Goal: Communication & Community: Answer question/provide support

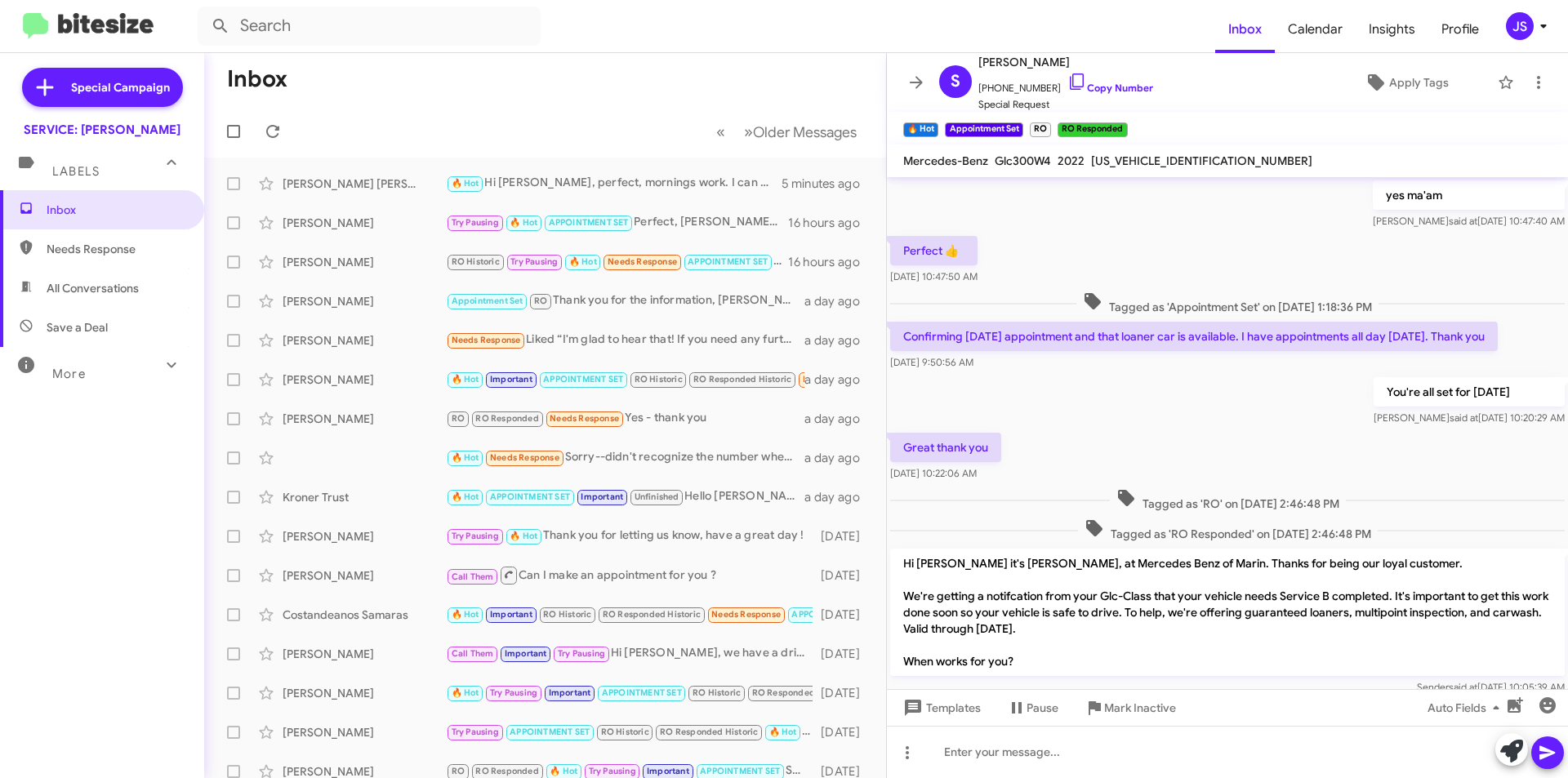
scroll to position [766, 0]
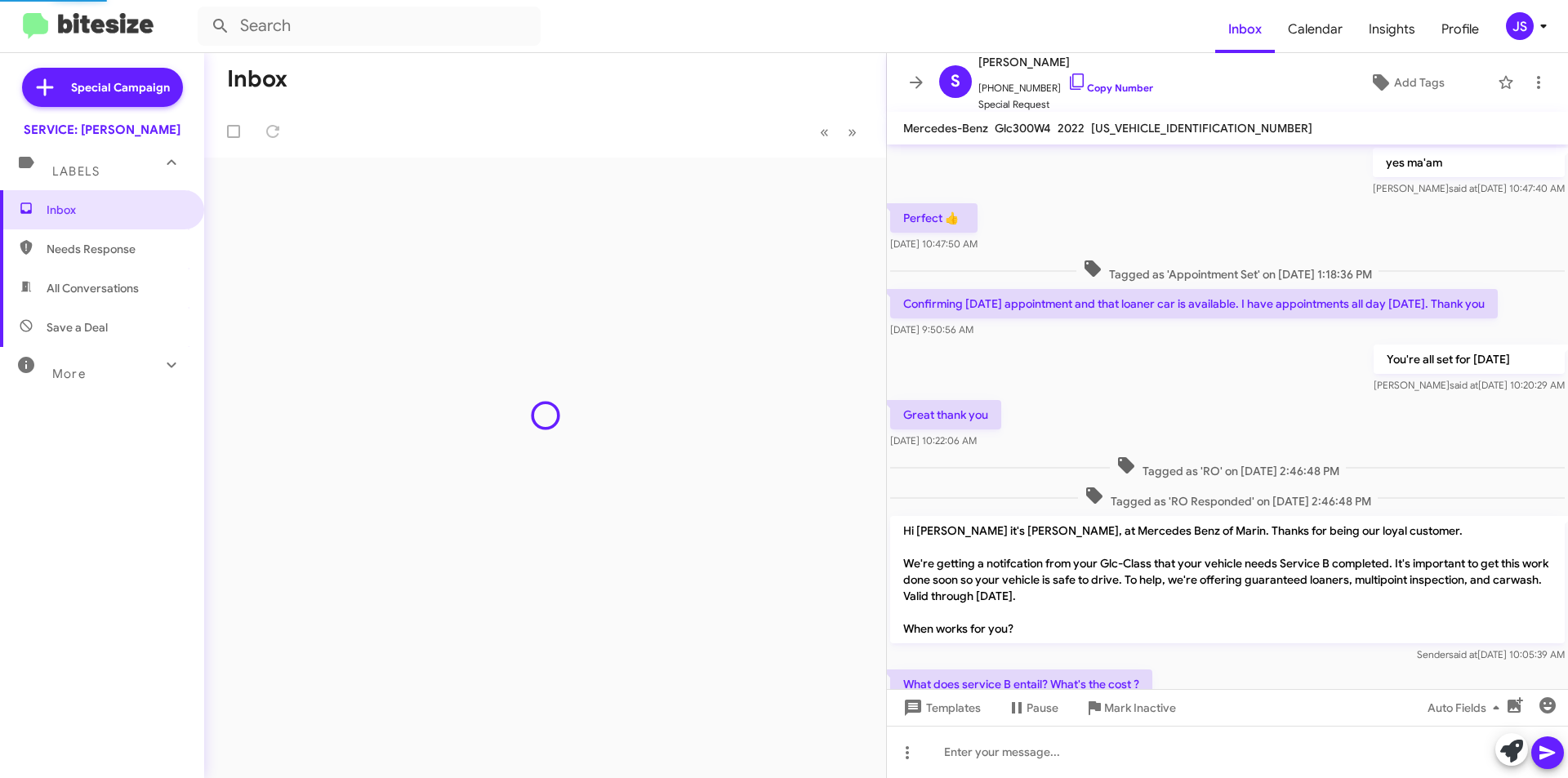
scroll to position [734, 0]
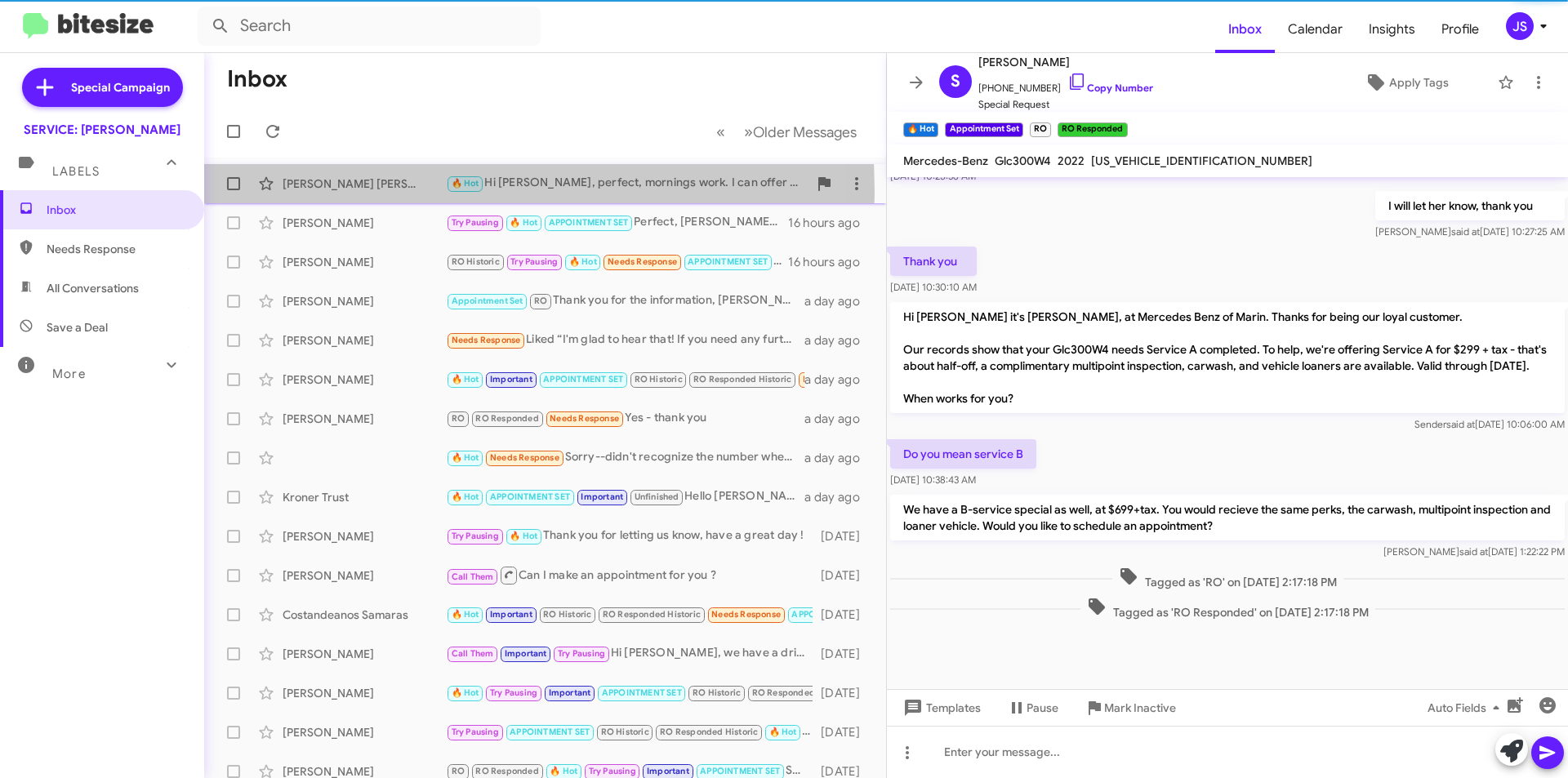
click at [342, 192] on div "[PERSON_NAME] [PERSON_NAME] 🔥 Hot Hi [PERSON_NAME], perfect, mornings work. I c…" at bounding box center [545, 183] width 656 height 32
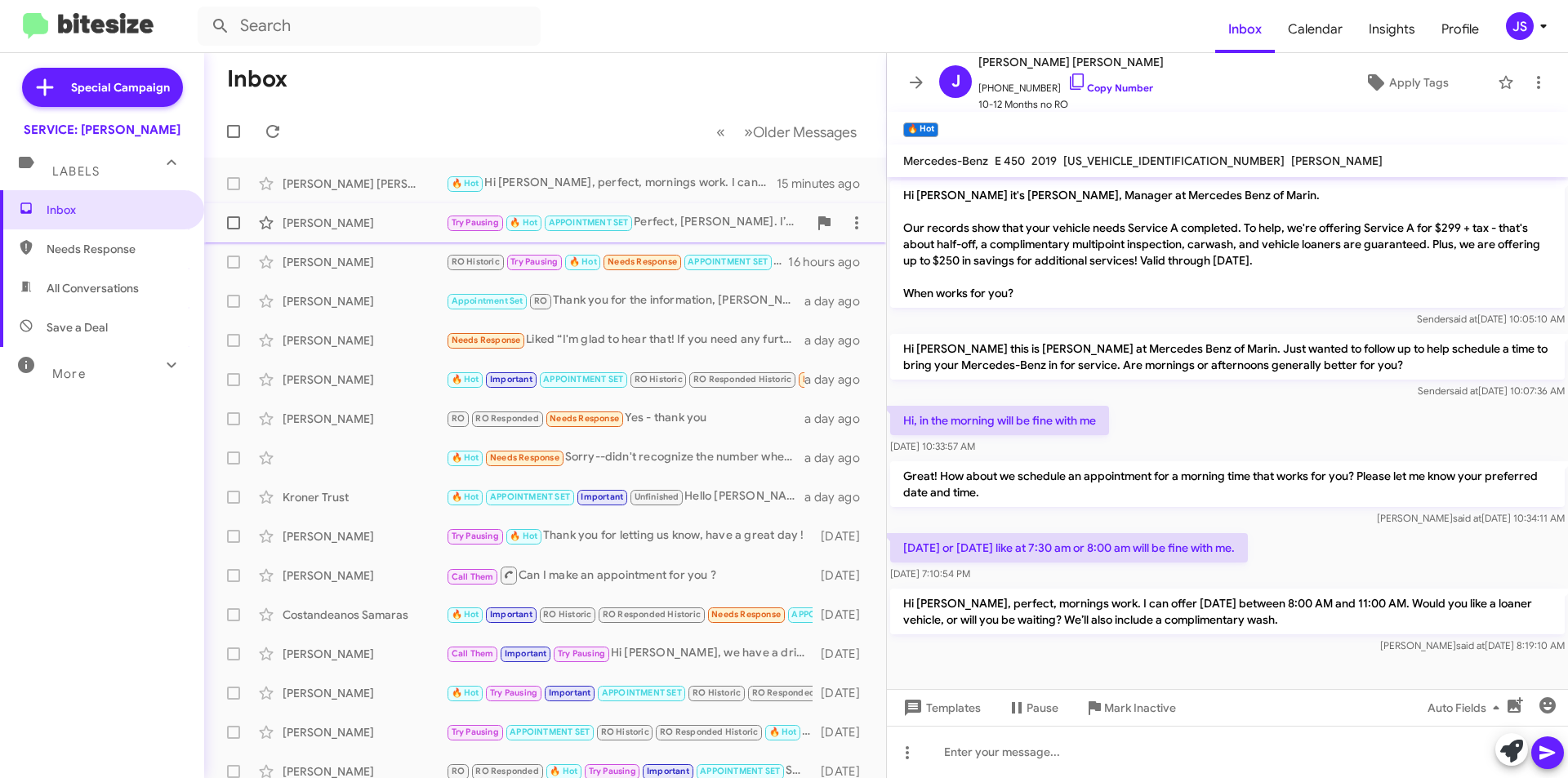
click at [346, 224] on div "[PERSON_NAME]" at bounding box center [364, 222] width 163 height 17
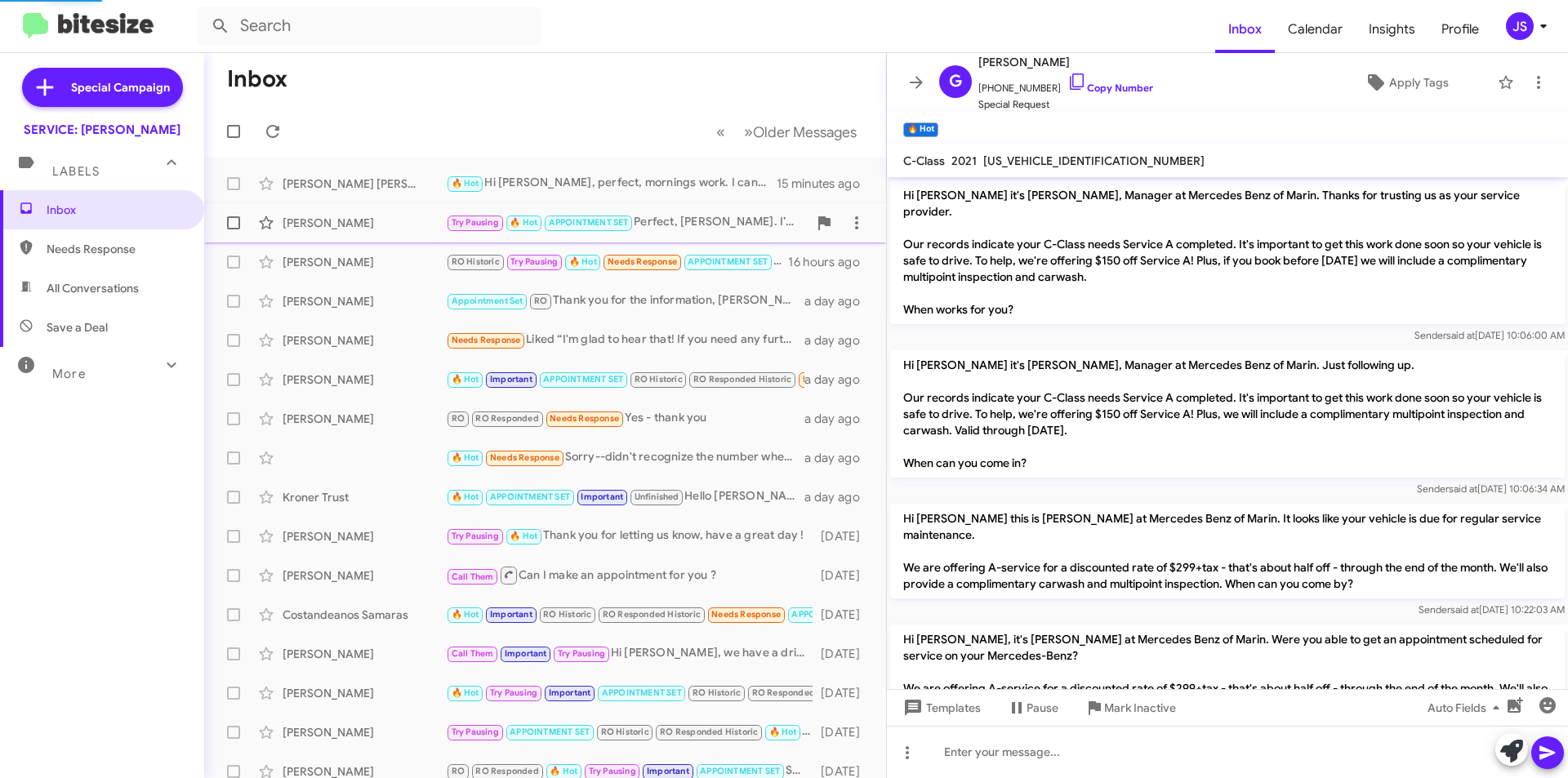
scroll to position [1994, 0]
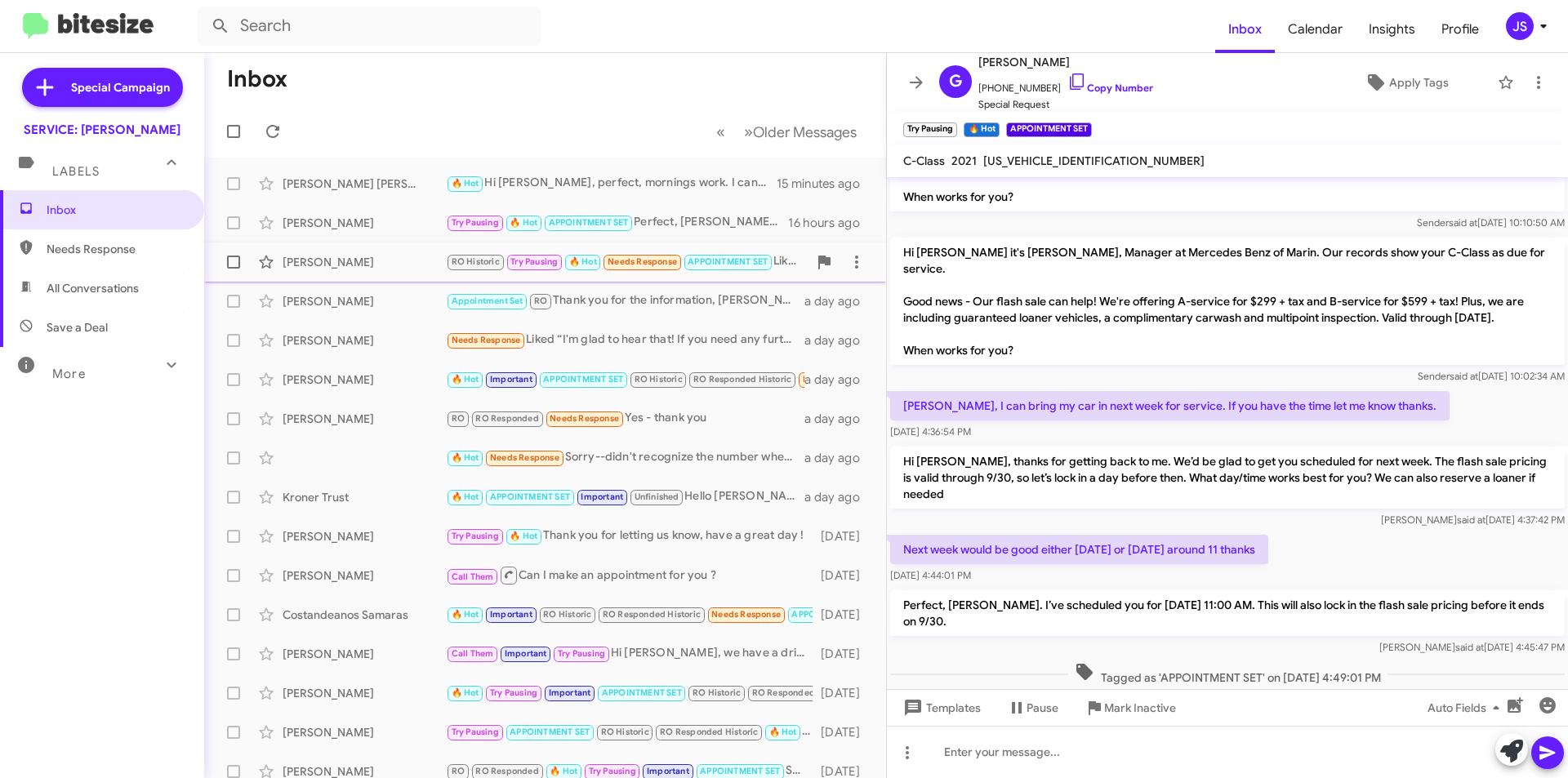
click at [345, 242] on span "Michael Mccarthy RO Historic Try Pausing 🔥 Hot Needs Response APPOINTMENT SET L…" at bounding box center [545, 262] width 682 height 39
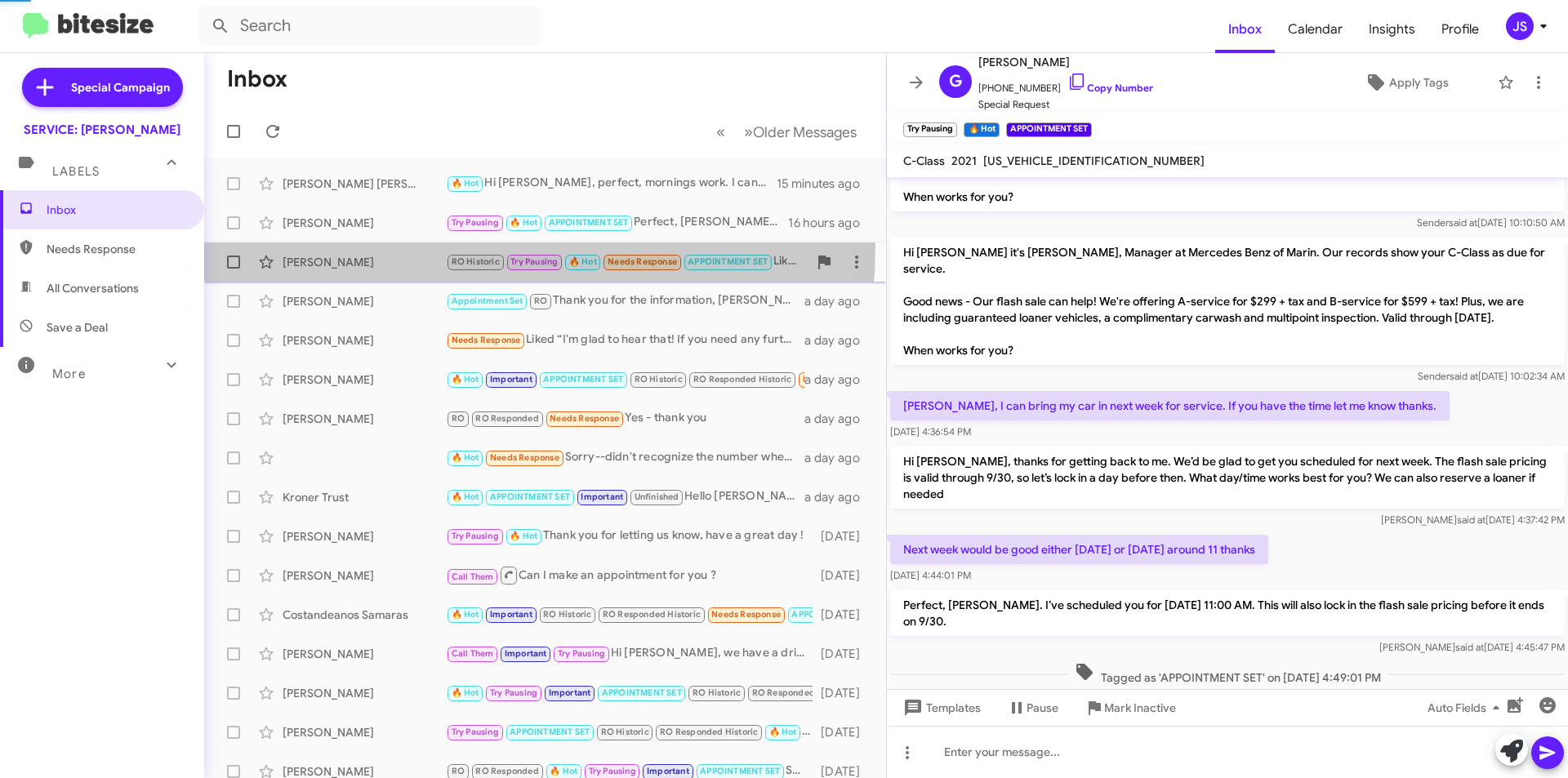
scroll to position [998, 0]
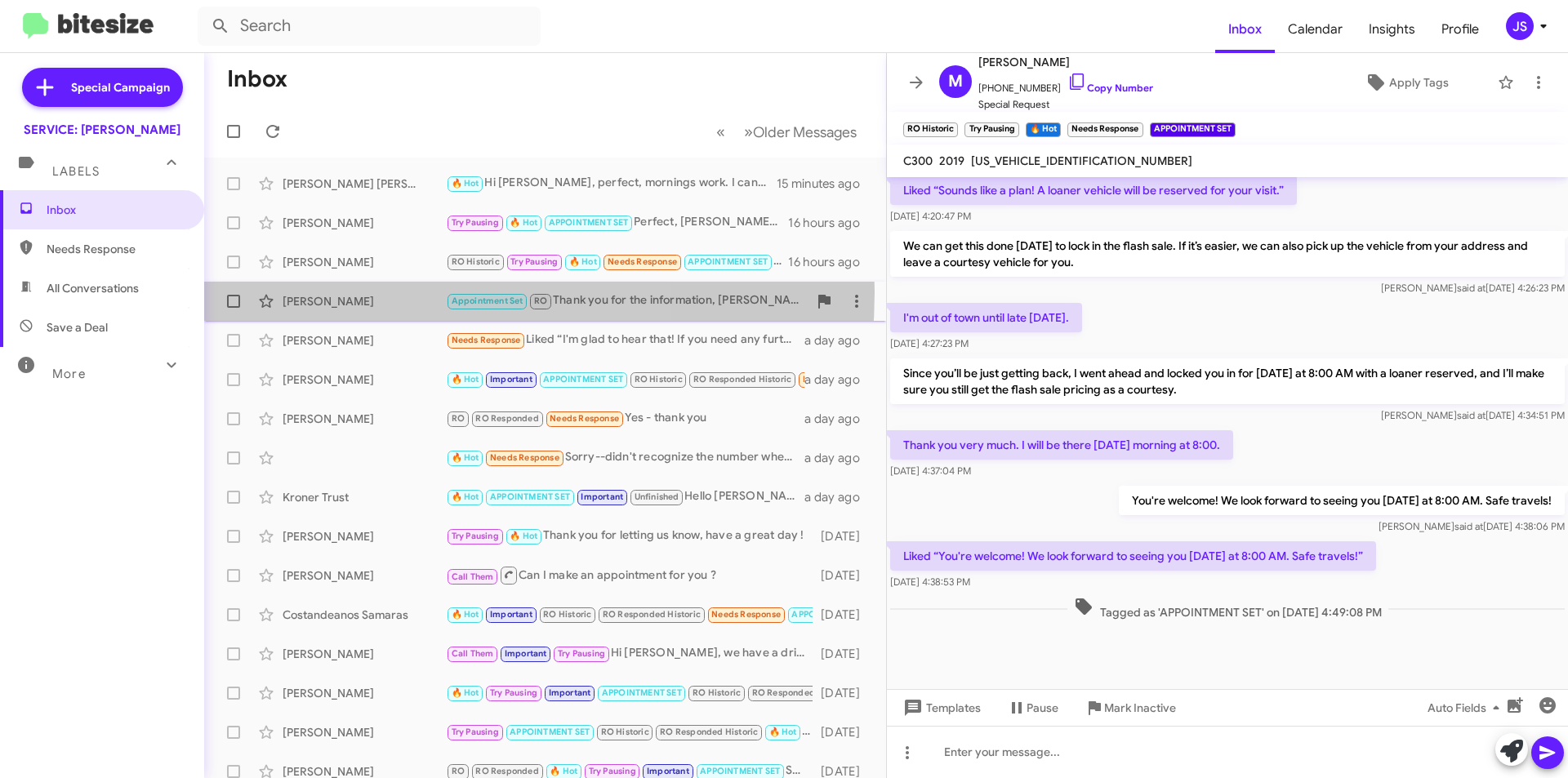
click at [358, 291] on div "Greg Musgrave Appointment Set RO Thank you for the information, Tanya! The acco…" at bounding box center [545, 301] width 656 height 32
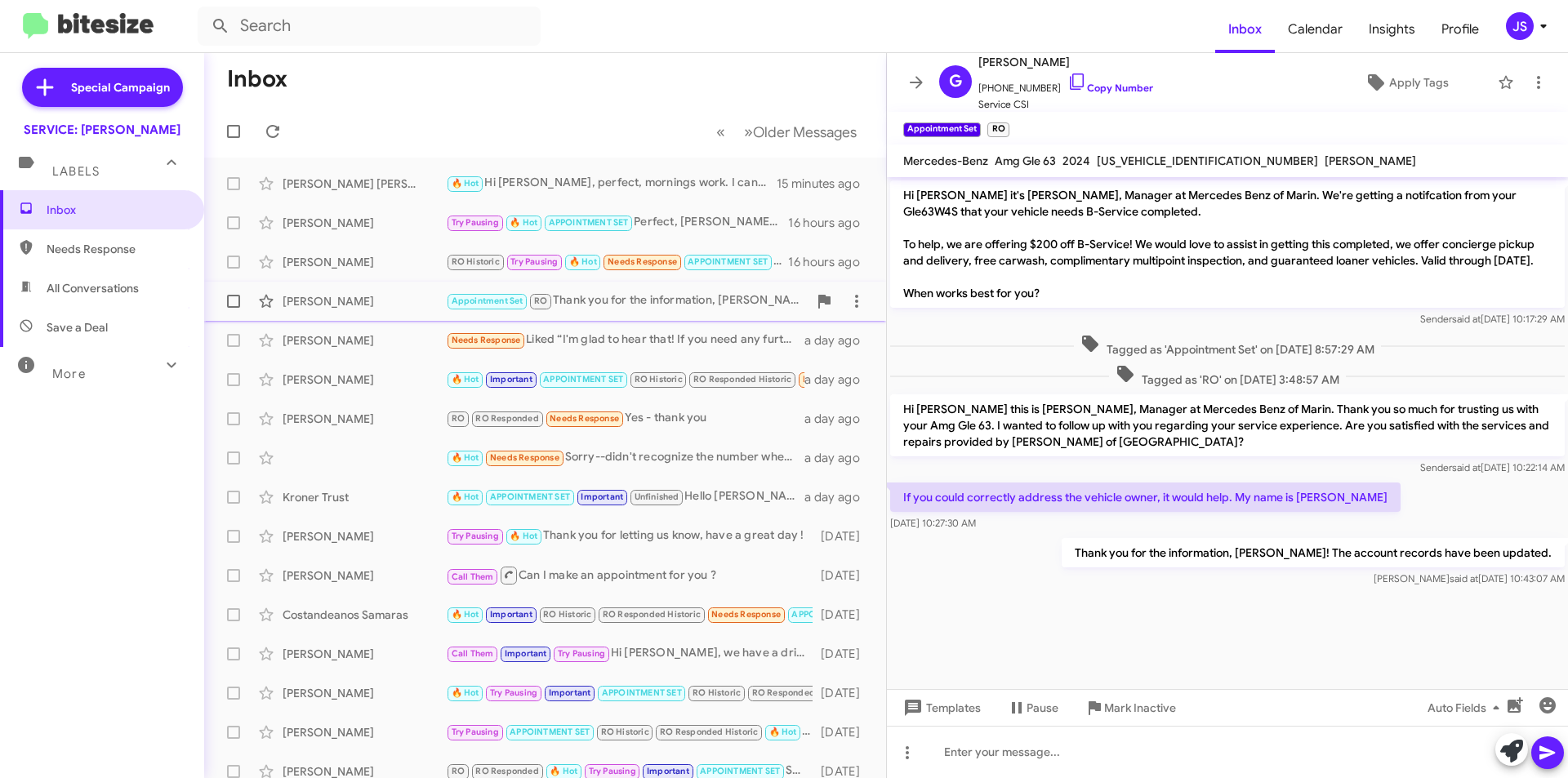
click at [365, 311] on div "Greg Musgrave Appointment Set RO Thank you for the information, Tanya! The acco…" at bounding box center [545, 301] width 656 height 32
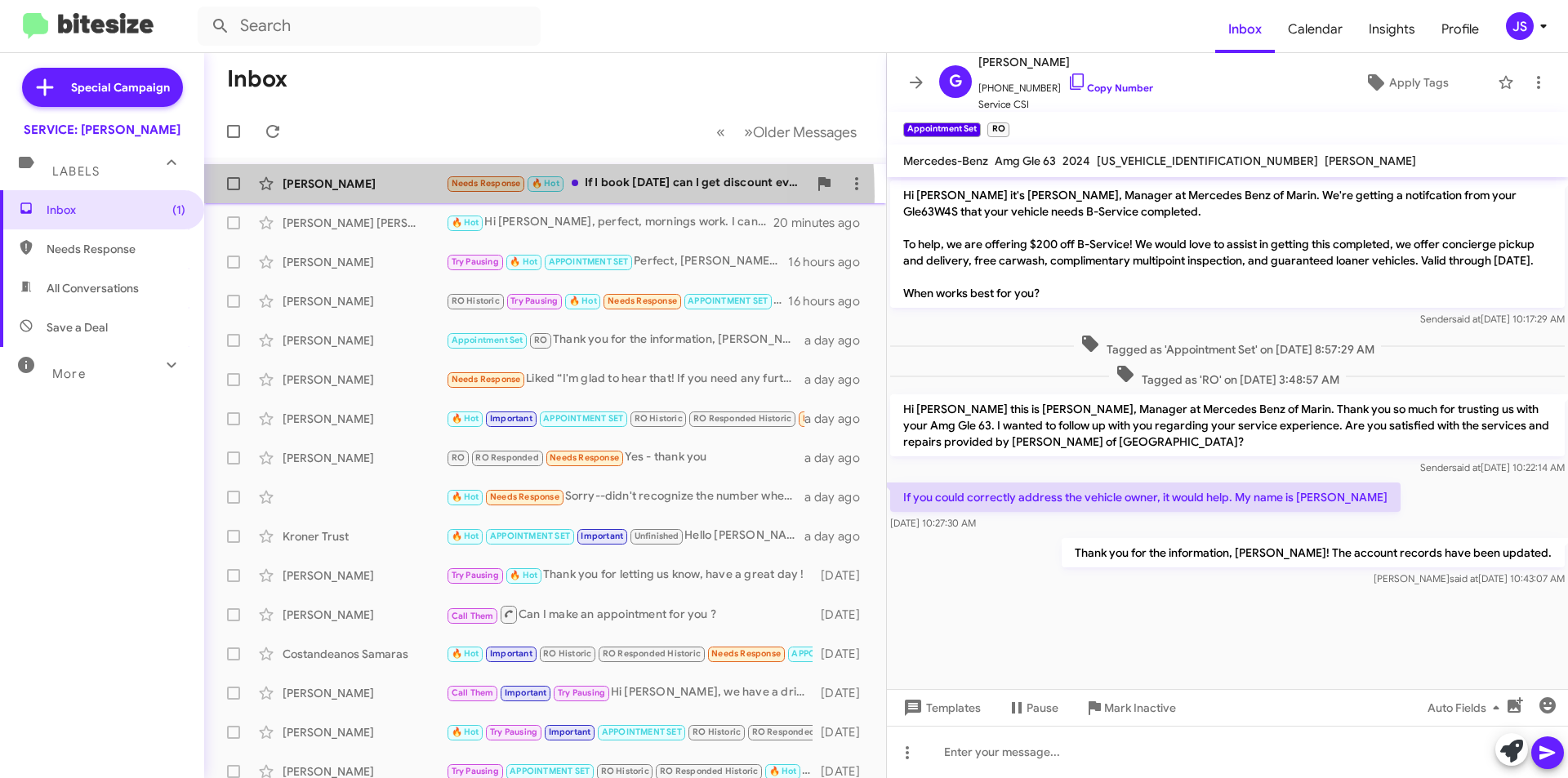
click at [416, 196] on div "Michael Dyett Needs Response 🔥 Hot If I book on Monday can I get discount even …" at bounding box center [545, 183] width 656 height 32
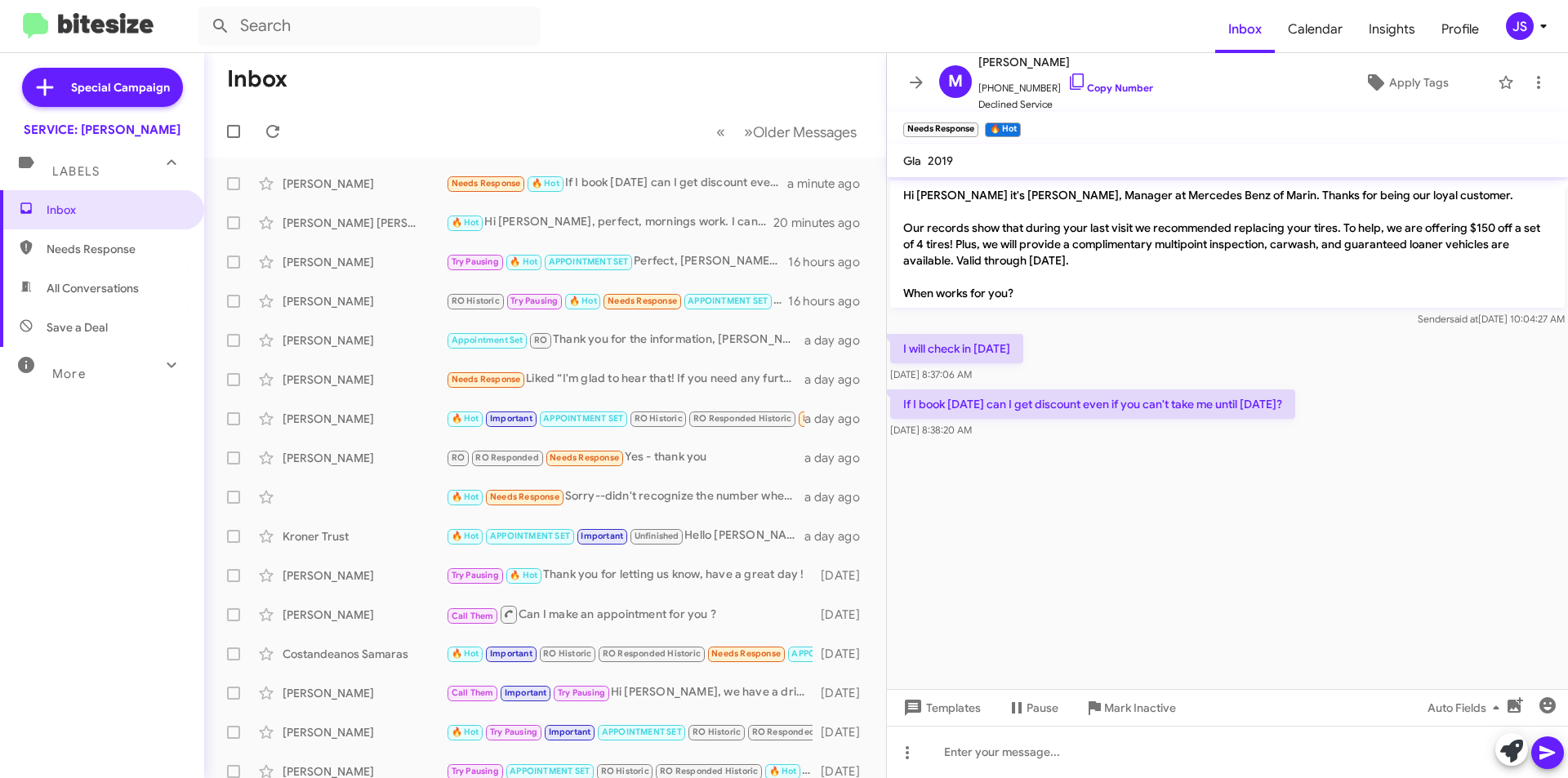
click at [1243, 437] on div "Sep 27, 2025, 8:38:20 AM" at bounding box center [1093, 430] width 405 height 17
click at [1332, 355] on div "I will check in on Monday Sep 27, 2025, 8:37:06 AM" at bounding box center [1227, 358] width 681 height 56
click at [1067, 85] on icon at bounding box center [1077, 81] width 19 height 19
click at [35, 280] on span "All Conversations" at bounding box center [102, 288] width 204 height 39
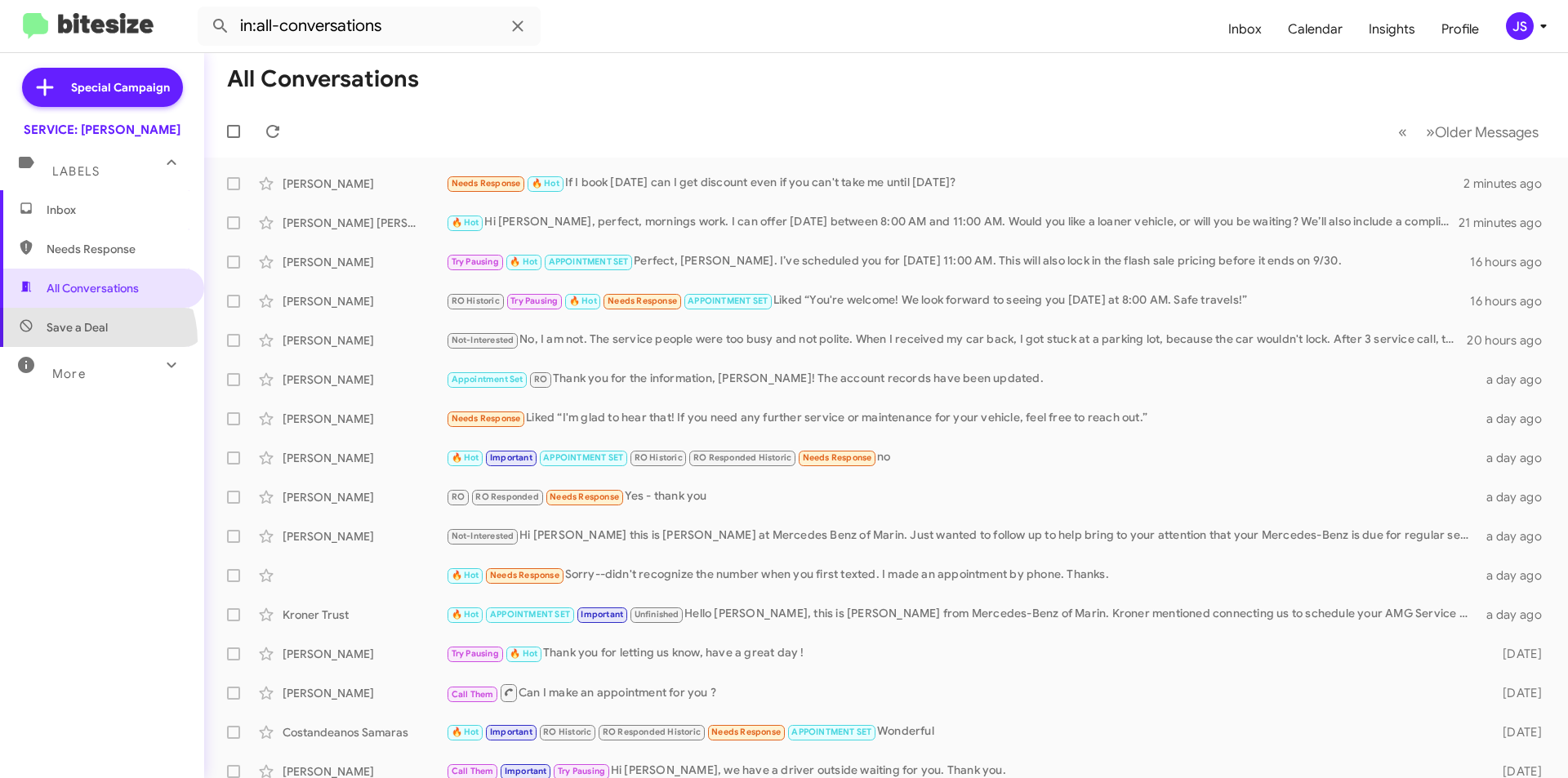
click at [91, 341] on span "Save a Deal" at bounding box center [102, 327] width 204 height 39
type input "in:not-interested"
